Goal: Task Accomplishment & Management: Manage account settings

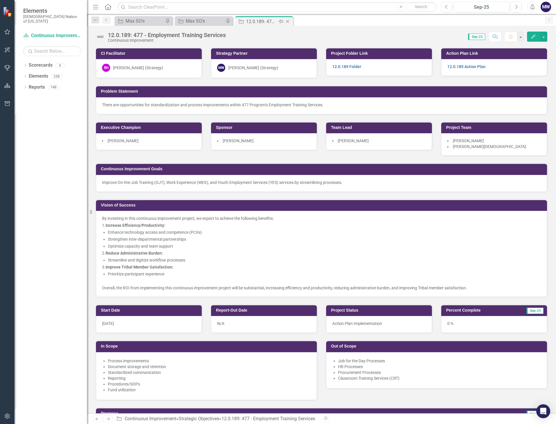
click at [287, 21] on icon "Close" at bounding box center [288, 21] width 6 height 5
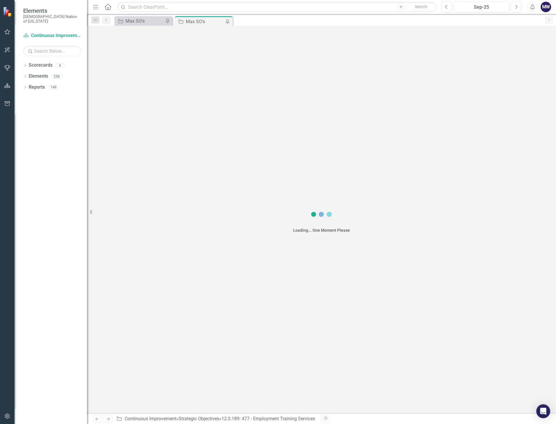
click at [202, 19] on div "Max SO's" at bounding box center [205, 21] width 38 height 7
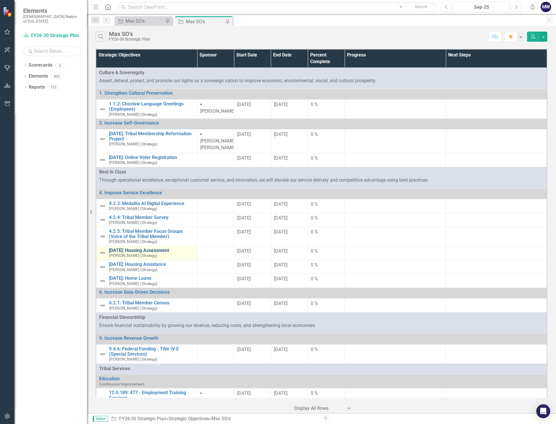
click at [137, 248] on link "[DATE]: Housing Assessment" at bounding box center [151, 250] width 85 height 5
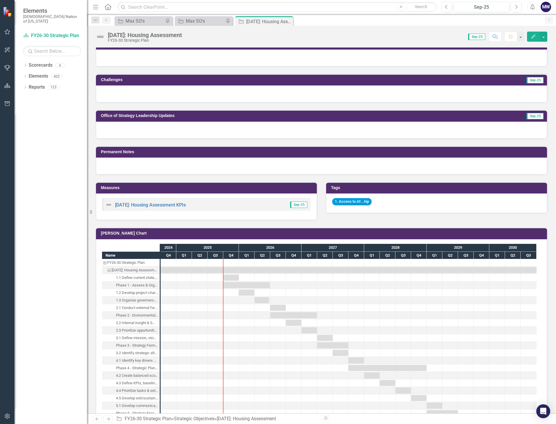
scroll to position [290, 0]
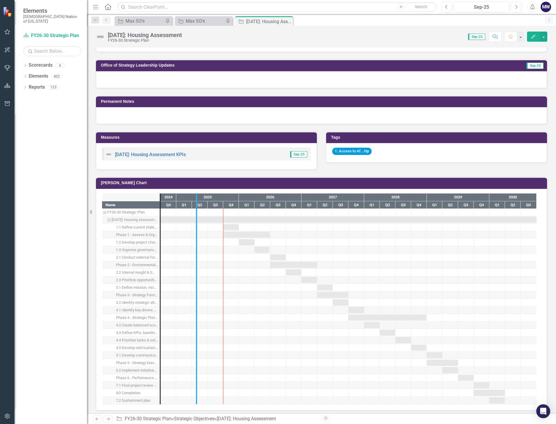
drag, startPoint x: 161, startPoint y: 332, endPoint x: 198, endPoint y: 331, distance: 36.8
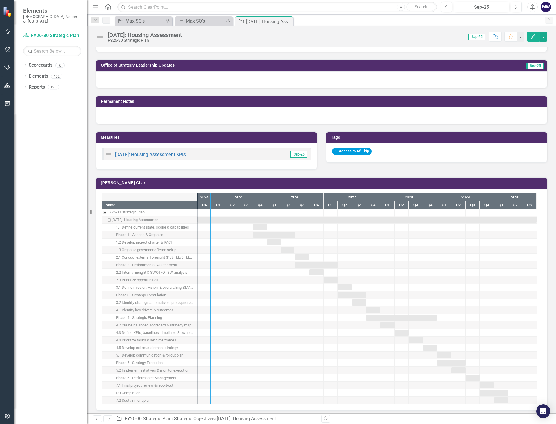
drag, startPoint x: 197, startPoint y: 333, endPoint x: 226, endPoint y: 333, distance: 29.0
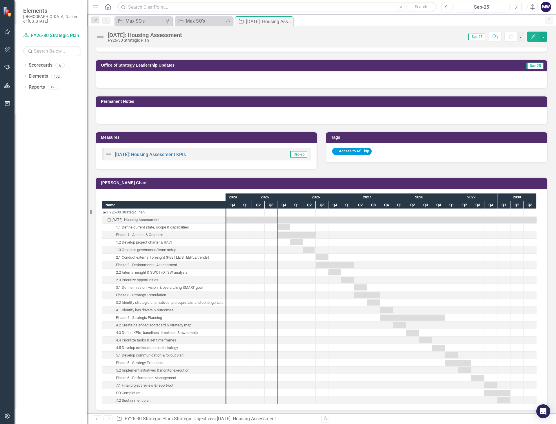
click at [536, 184] on h3 "[PERSON_NAME] Chart" at bounding box center [322, 183] width 443 height 4
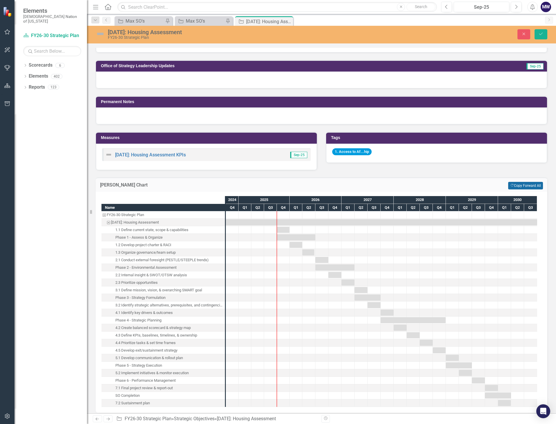
click at [536, 186] on button "Copy Forward Copy Forward All" at bounding box center [525, 186] width 35 height 8
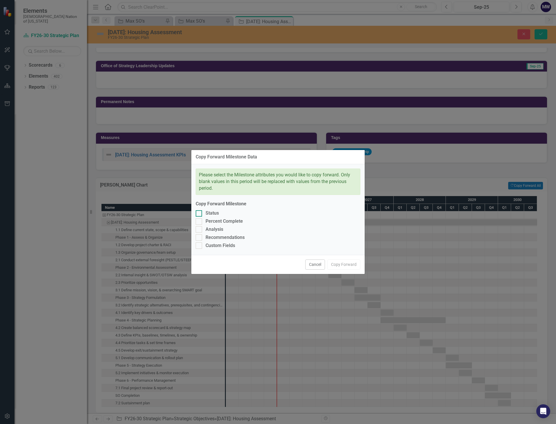
click at [201, 211] on div at bounding box center [199, 214] width 6 height 6
click at [199, 211] on input "Status" at bounding box center [198, 213] width 4 height 4
checkbox input "true"
drag, startPoint x: 206, startPoint y: 219, endPoint x: 212, endPoint y: 223, distance: 7.6
click at [206, 219] on div "Percent Complete" at bounding box center [224, 221] width 37 height 7
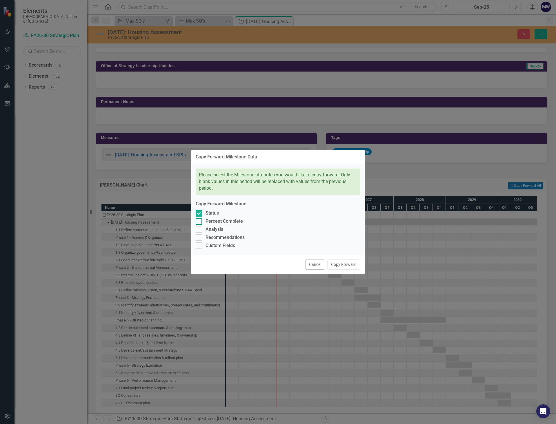
click at [199, 219] on input "Percent Complete" at bounding box center [198, 221] width 4 height 4
checkbox input "true"
click at [337, 265] on button "Copy Forward" at bounding box center [343, 265] width 33 height 10
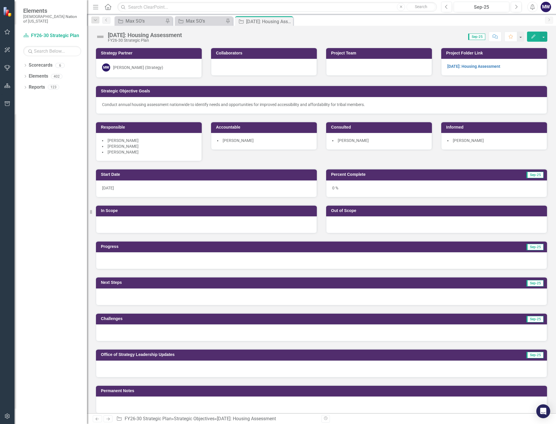
scroll to position [0, 0]
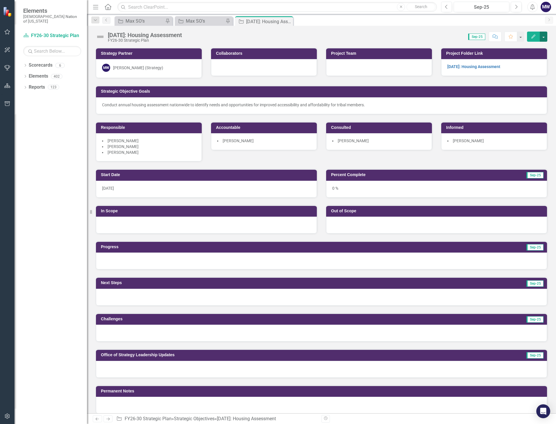
click at [544, 38] on button "button" at bounding box center [544, 37] width 8 height 10
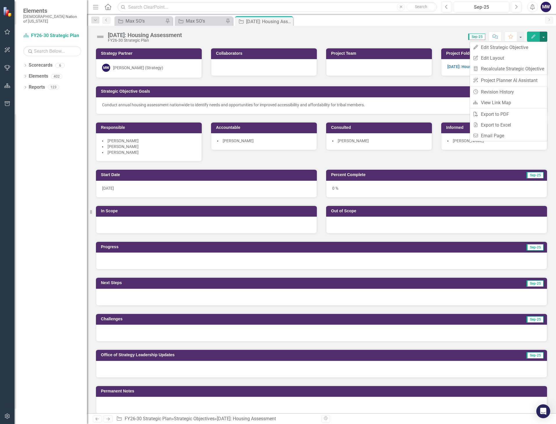
click at [544, 38] on button "button" at bounding box center [544, 37] width 8 height 10
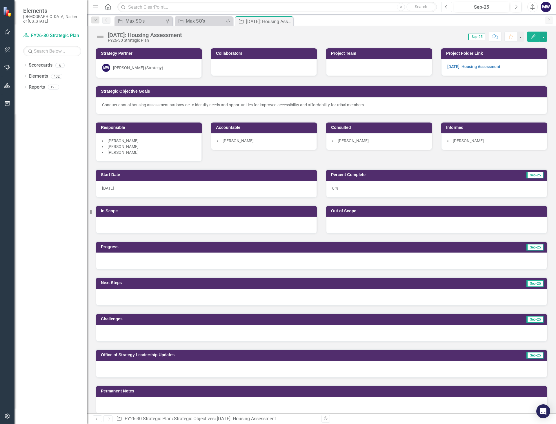
click at [446, 6] on icon "button" at bounding box center [446, 7] width 2 height 4
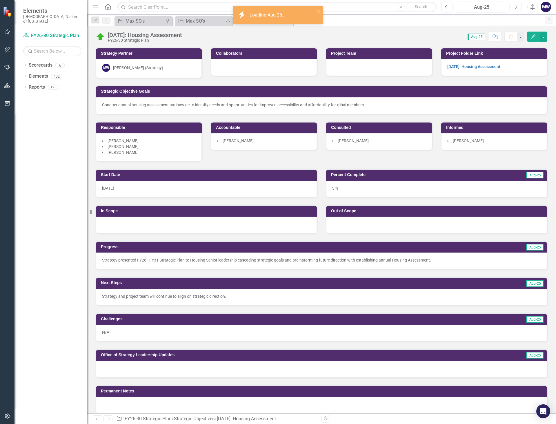
click at [517, 10] on button "Next" at bounding box center [516, 7] width 11 height 10
